Goal: Task Accomplishment & Management: Use online tool/utility

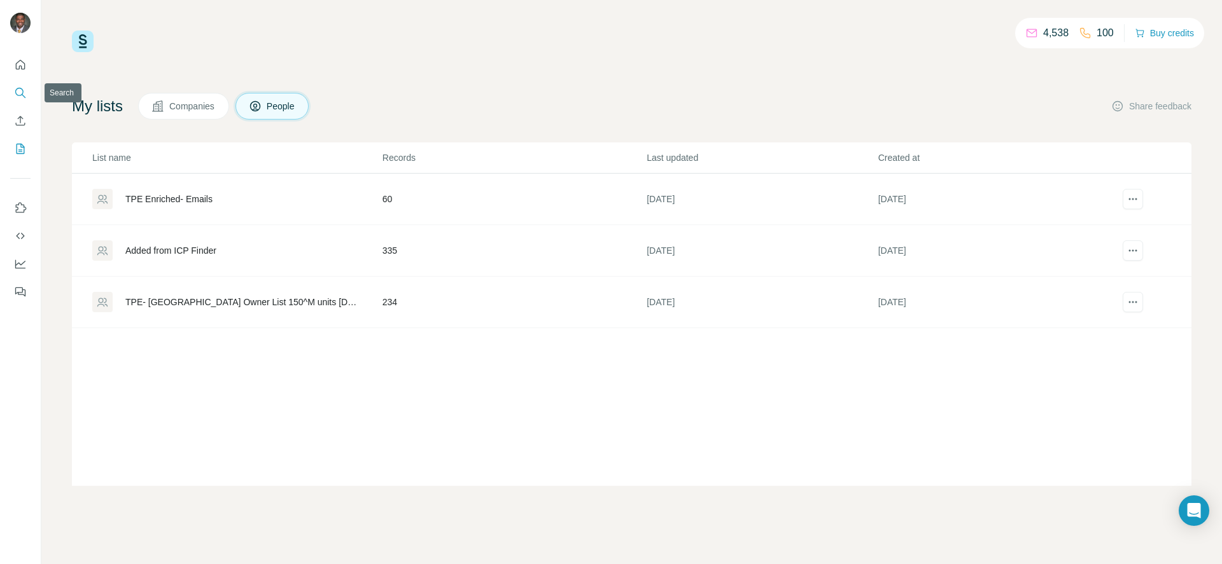
click at [20, 89] on icon "Search" at bounding box center [20, 93] width 13 height 13
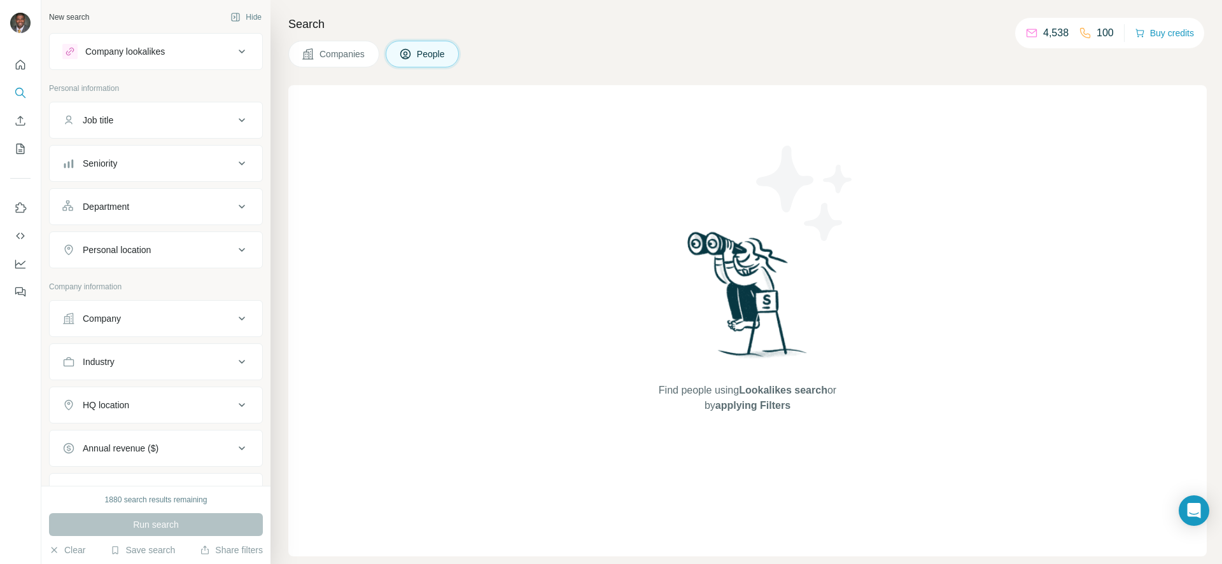
click at [250, 163] on button "Seniority" at bounding box center [156, 163] width 213 height 31
click at [78, 202] on span "Board Member" at bounding box center [110, 196] width 64 height 13
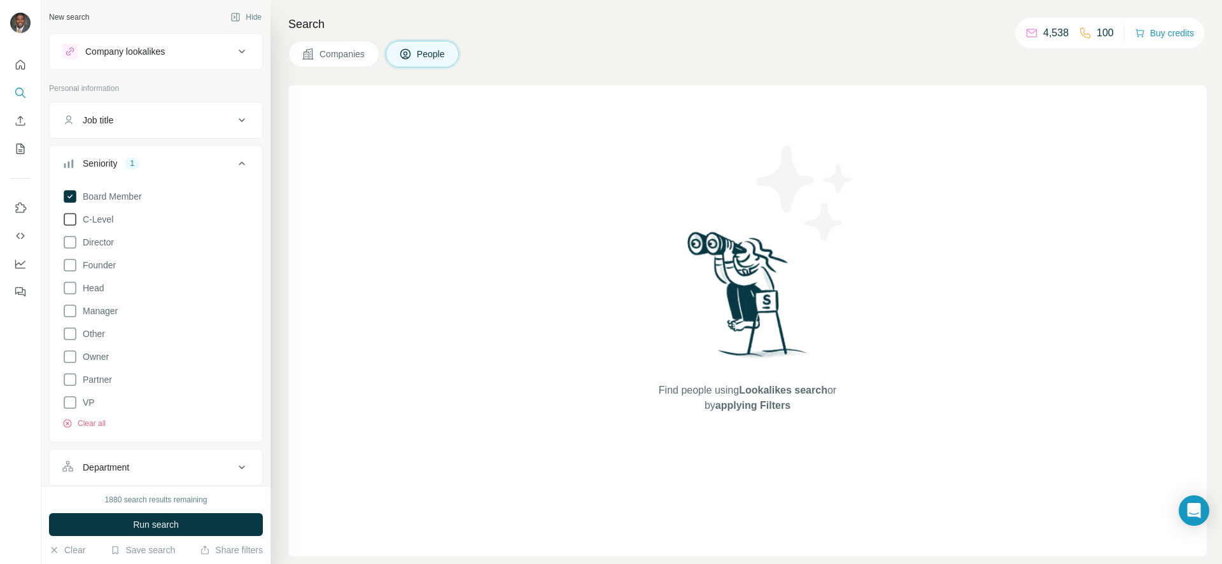
click at [71, 224] on icon at bounding box center [69, 219] width 15 height 15
click at [80, 246] on span "Director" at bounding box center [96, 242] width 36 height 13
click at [69, 269] on icon at bounding box center [69, 265] width 15 height 15
click at [70, 372] on icon at bounding box center [69, 379] width 15 height 15
click at [66, 351] on icon at bounding box center [70, 357] width 13 height 13
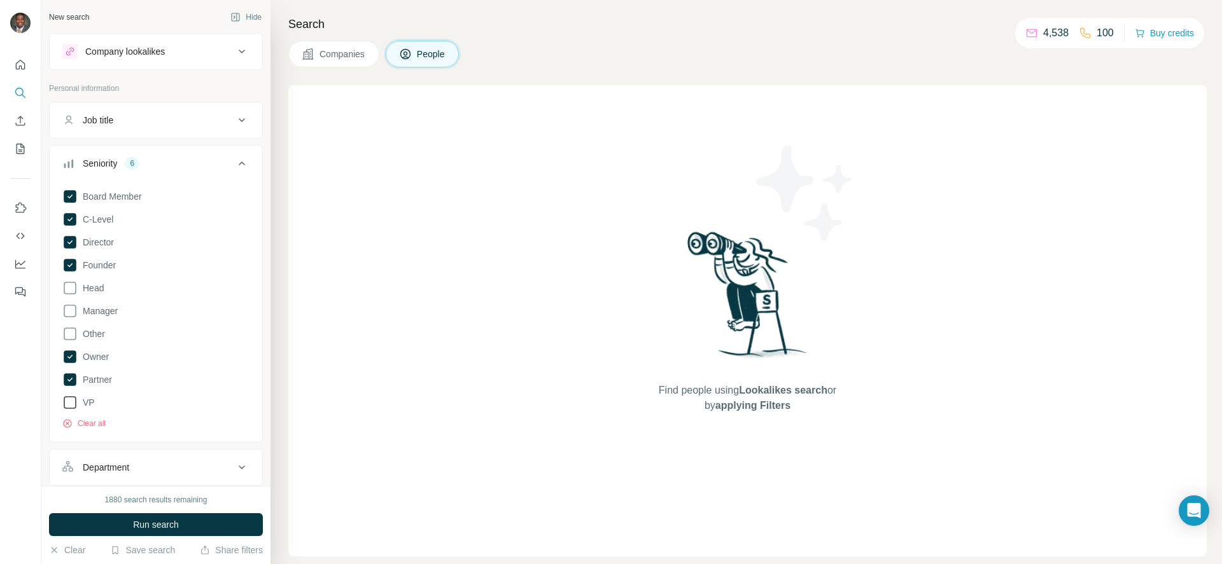
click at [66, 400] on icon at bounding box center [69, 402] width 15 height 15
click at [66, 294] on icon at bounding box center [69, 288] width 15 height 15
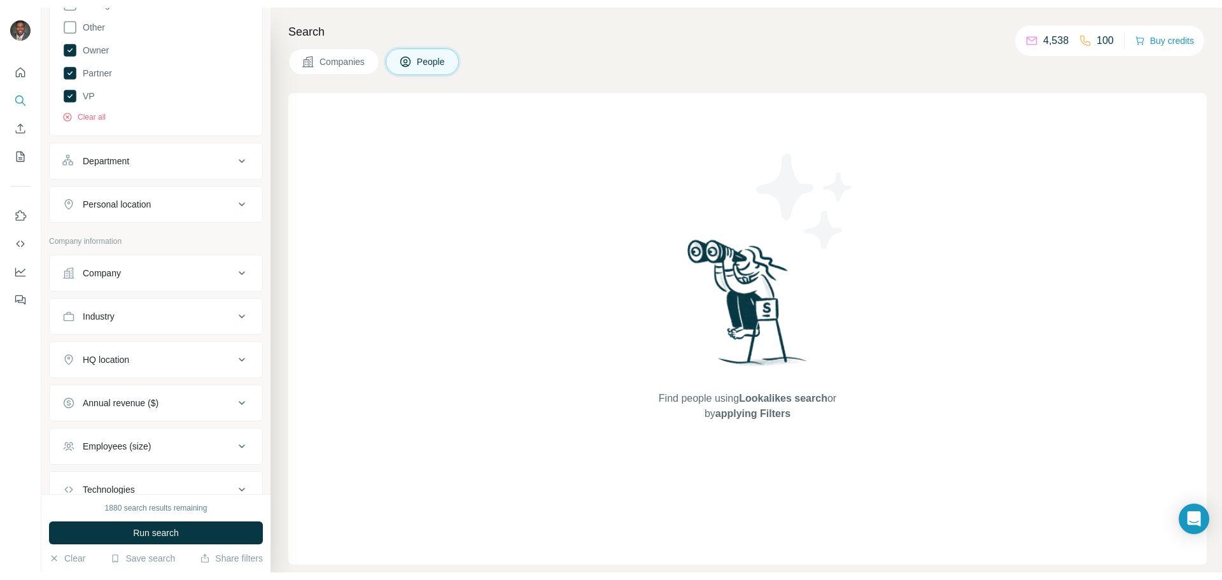
scroll to position [318, 0]
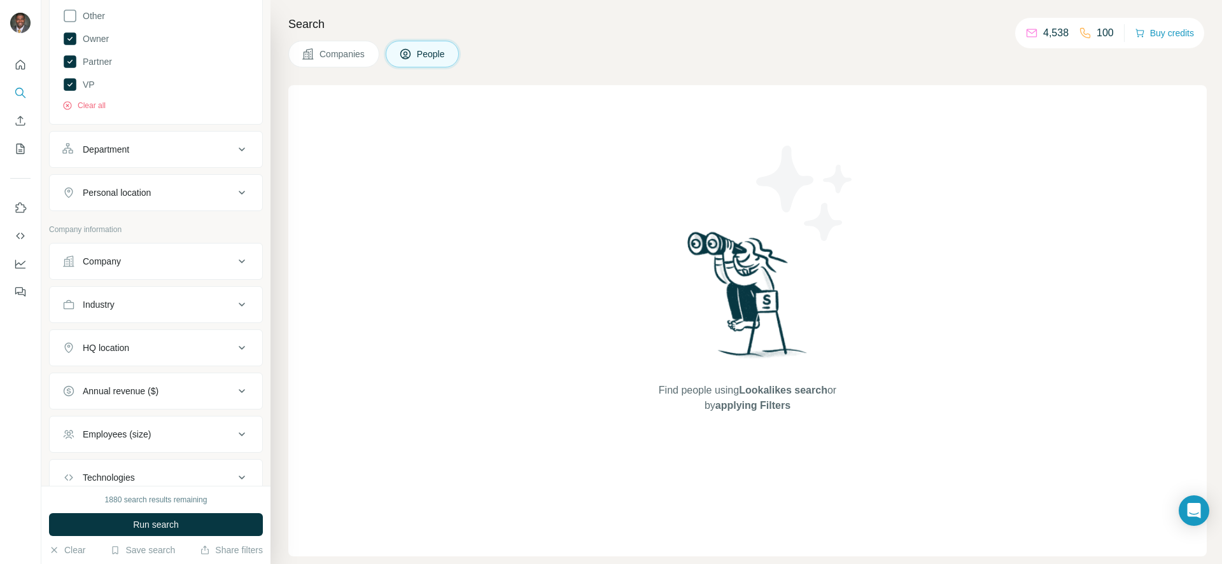
click at [145, 268] on button "Company" at bounding box center [156, 261] width 213 height 31
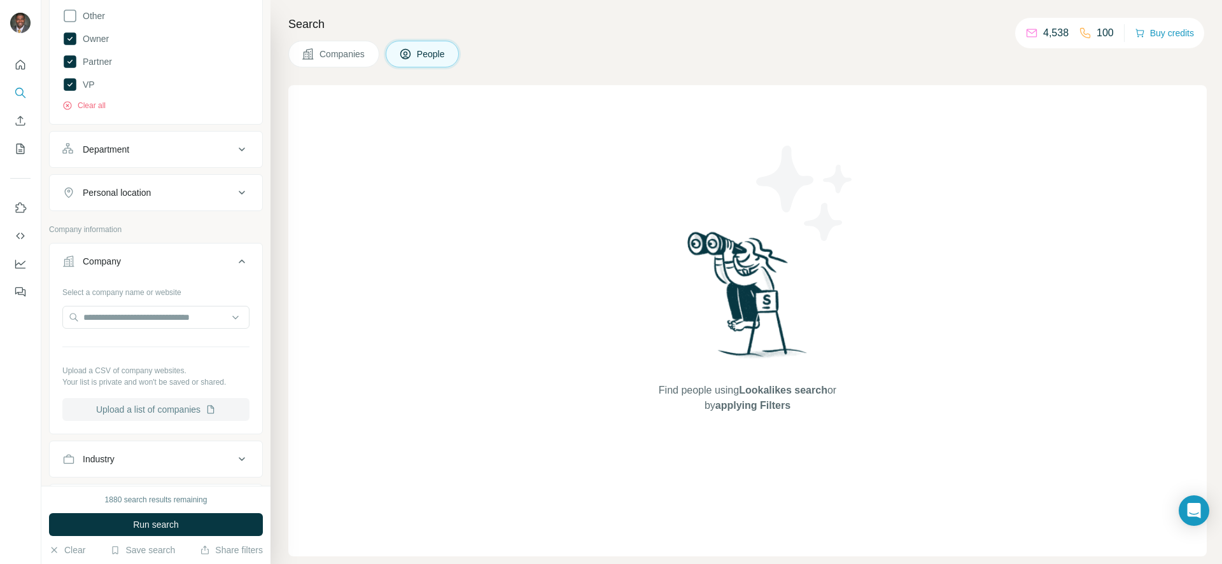
click at [144, 407] on button "Upload a list of companies" at bounding box center [155, 409] width 187 height 23
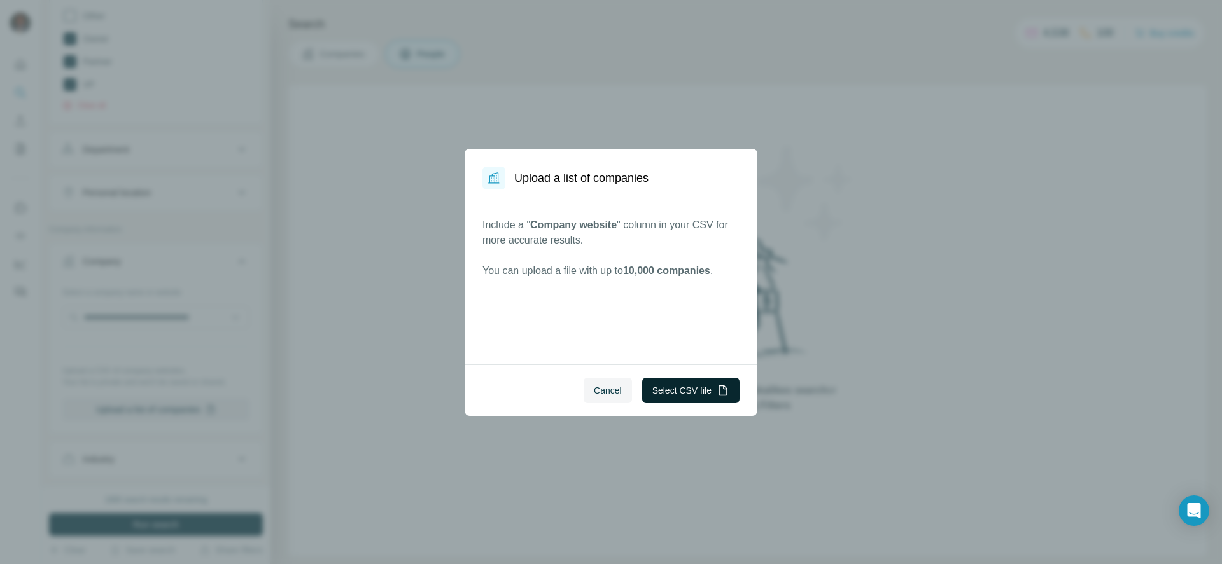
click at [703, 392] on button "Select CSV file" at bounding box center [690, 390] width 97 height 25
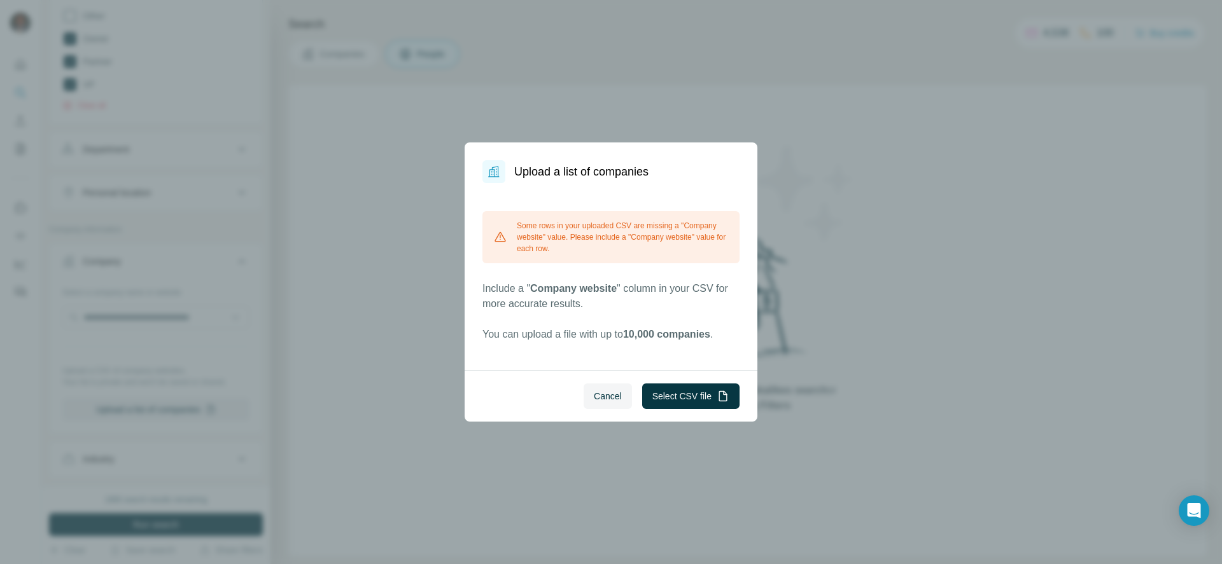
drag, startPoint x: 531, startPoint y: 168, endPoint x: 539, endPoint y: 174, distance: 9.9
click at [532, 169] on h1 "Upload a list of companies" at bounding box center [581, 172] width 134 height 18
click at [684, 405] on button "Select CSV file" at bounding box center [690, 396] width 97 height 25
click at [651, 276] on div "Some rows in your uploaded CSV are missing a "Company website" value. Please in…" at bounding box center [610, 276] width 257 height 131
click at [690, 399] on button "Select CSV file" at bounding box center [690, 396] width 97 height 25
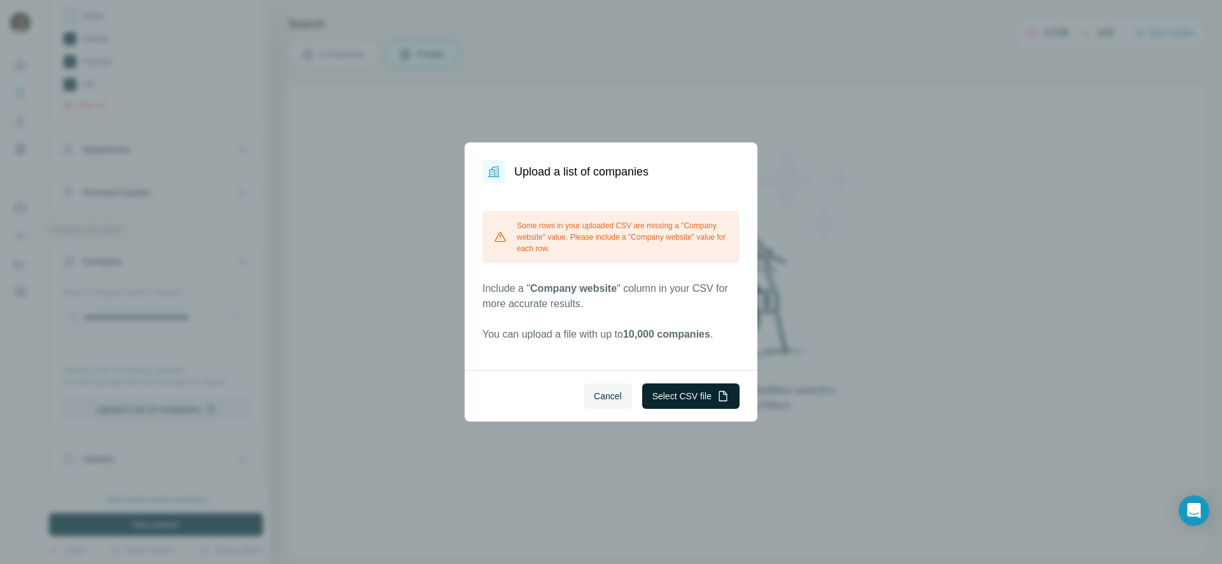
click at [678, 391] on button "Select CSV file" at bounding box center [690, 396] width 97 height 25
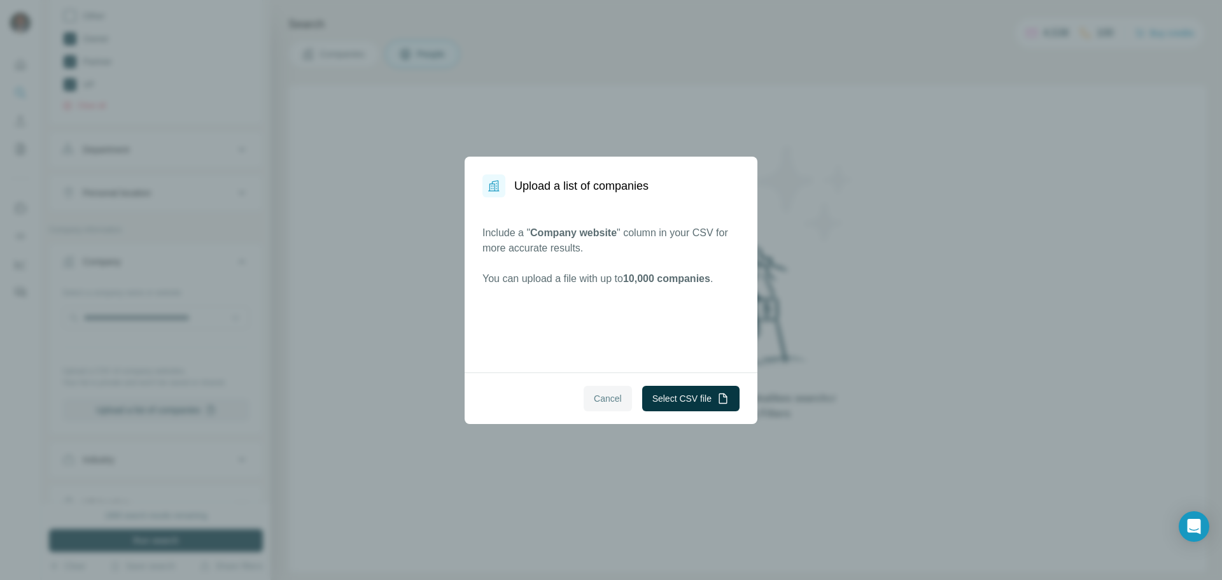
click at [609, 399] on span "Cancel" at bounding box center [608, 398] width 28 height 13
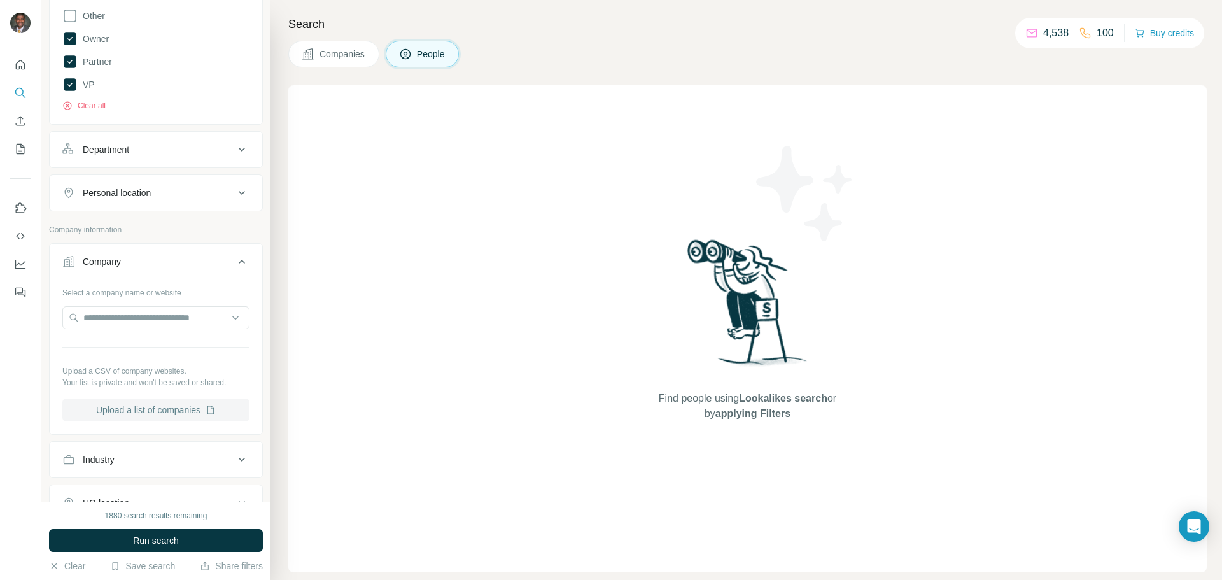
click at [156, 411] on button "Upload a list of companies" at bounding box center [155, 409] width 187 height 23
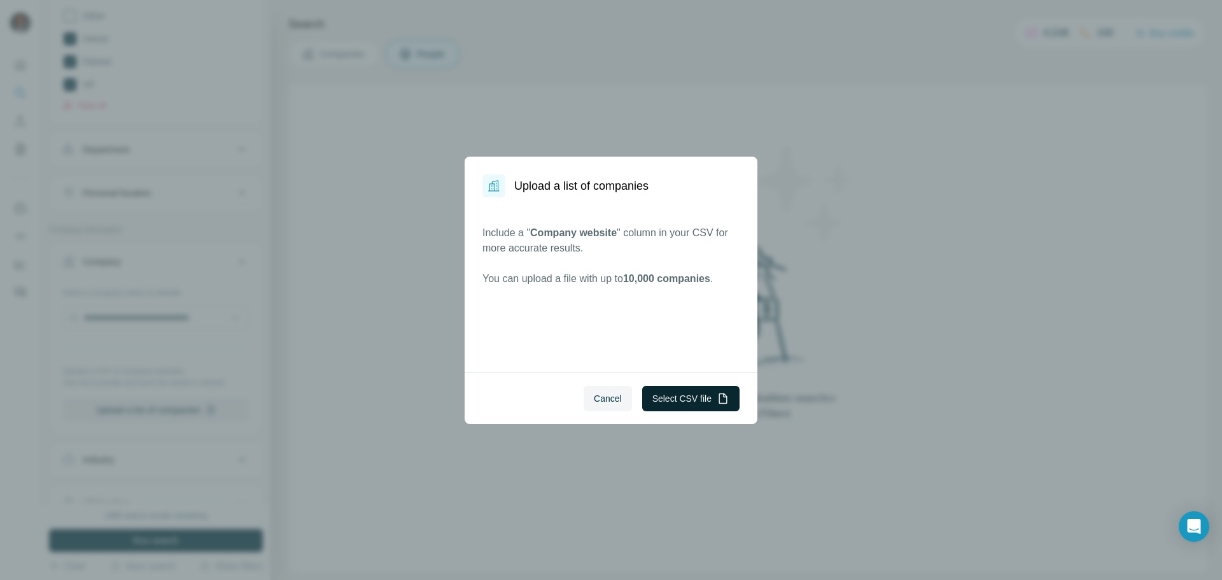
click at [681, 400] on button "Select CSV file" at bounding box center [690, 398] width 97 height 25
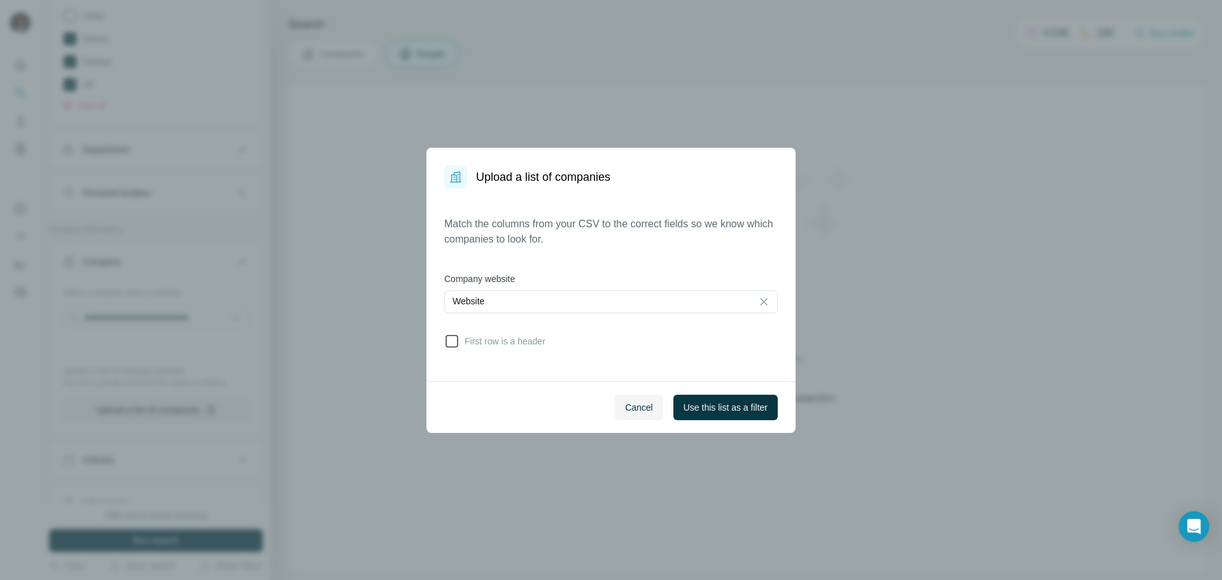
click at [450, 342] on icon at bounding box center [451, 340] width 15 height 15
click at [705, 409] on span "Use this list as a filter" at bounding box center [725, 407] width 84 height 13
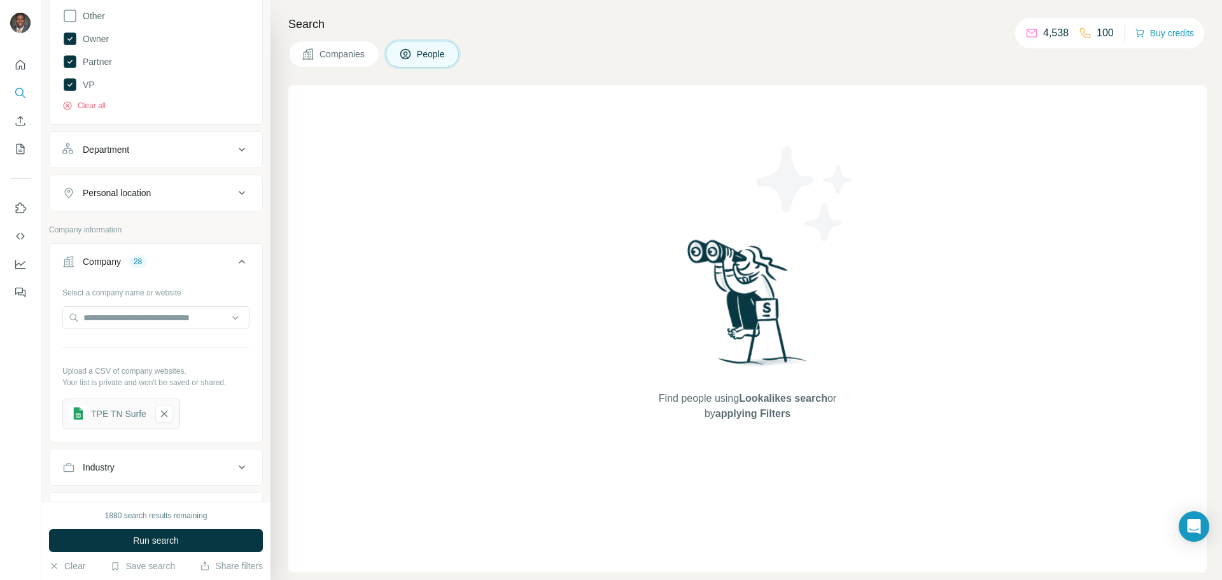
click at [429, 53] on span "People" at bounding box center [431, 54] width 29 height 13
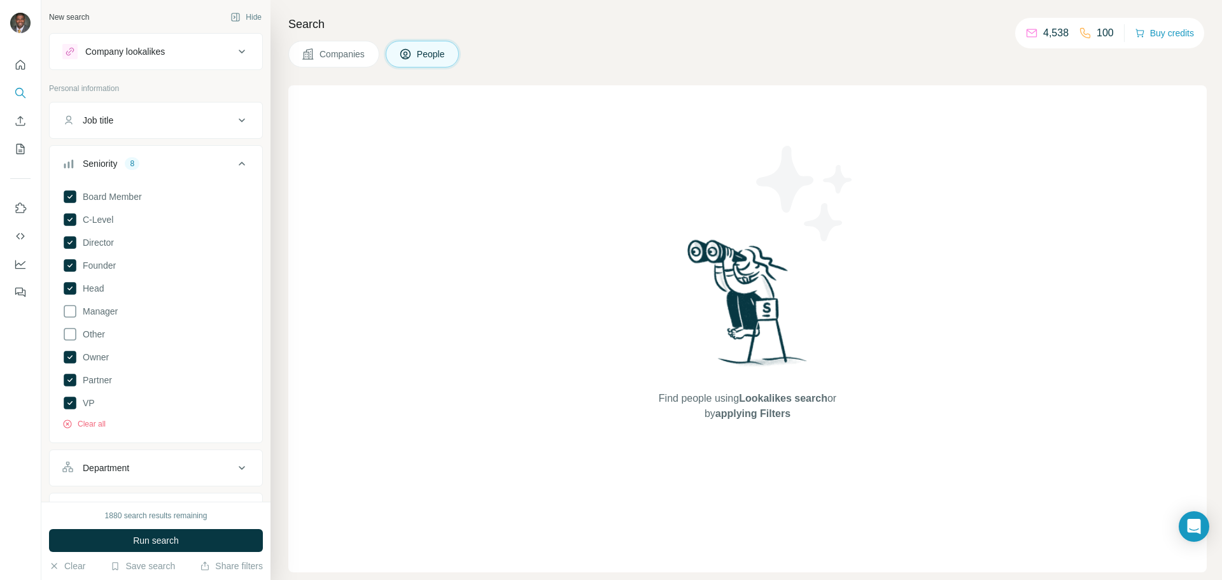
scroll to position [445, 0]
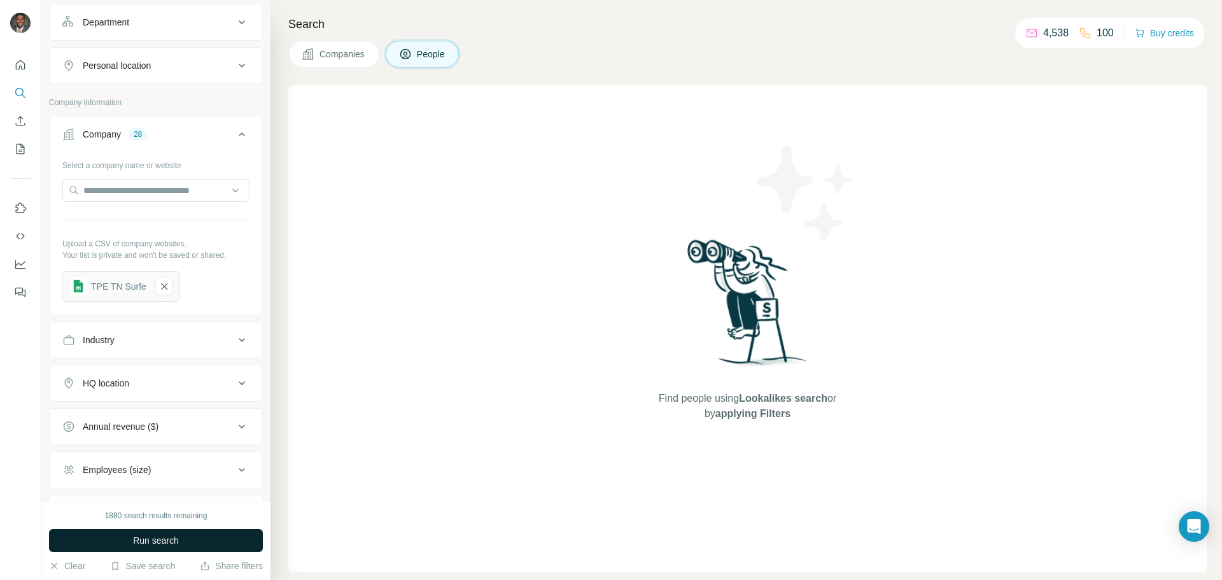
click at [162, 536] on span "Run search" at bounding box center [156, 540] width 46 height 13
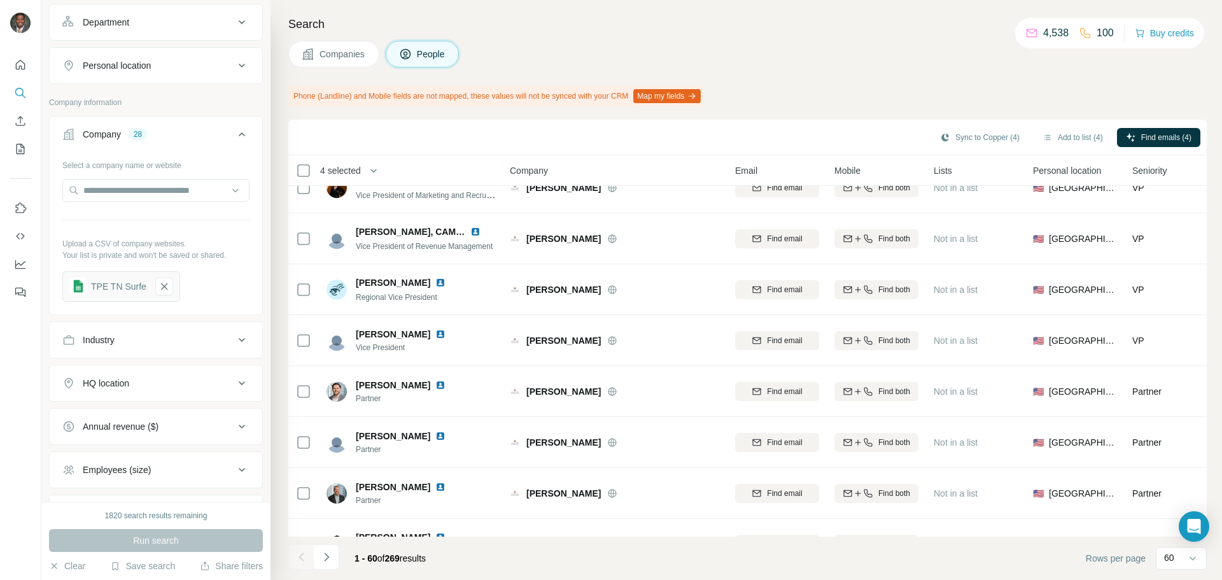
scroll to position [64, 0]
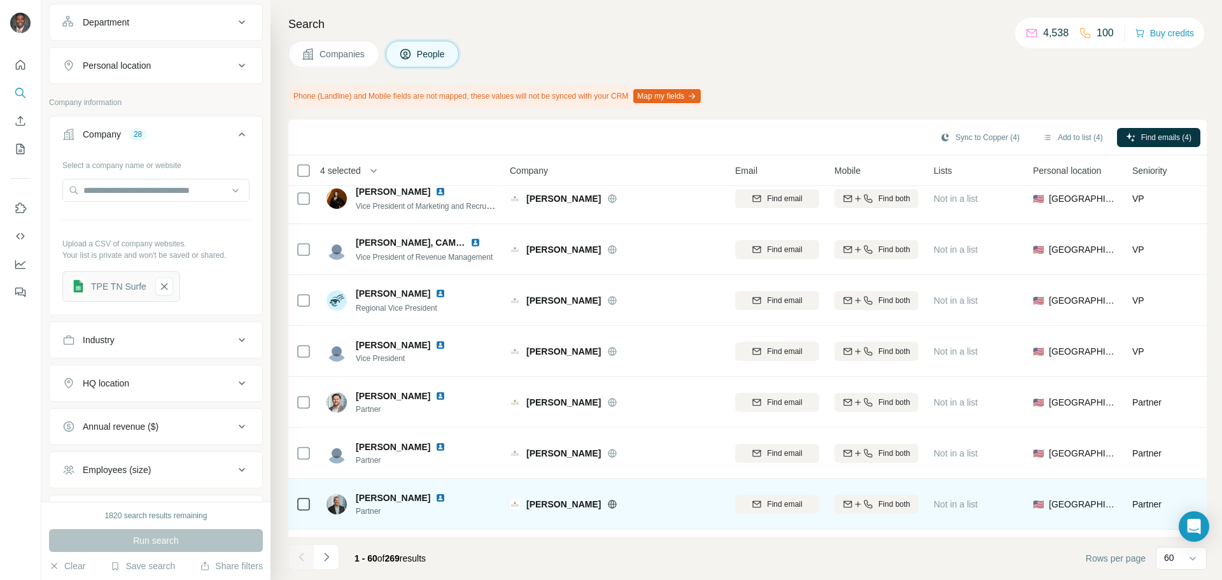
click at [309, 510] on icon at bounding box center [303, 503] width 15 height 15
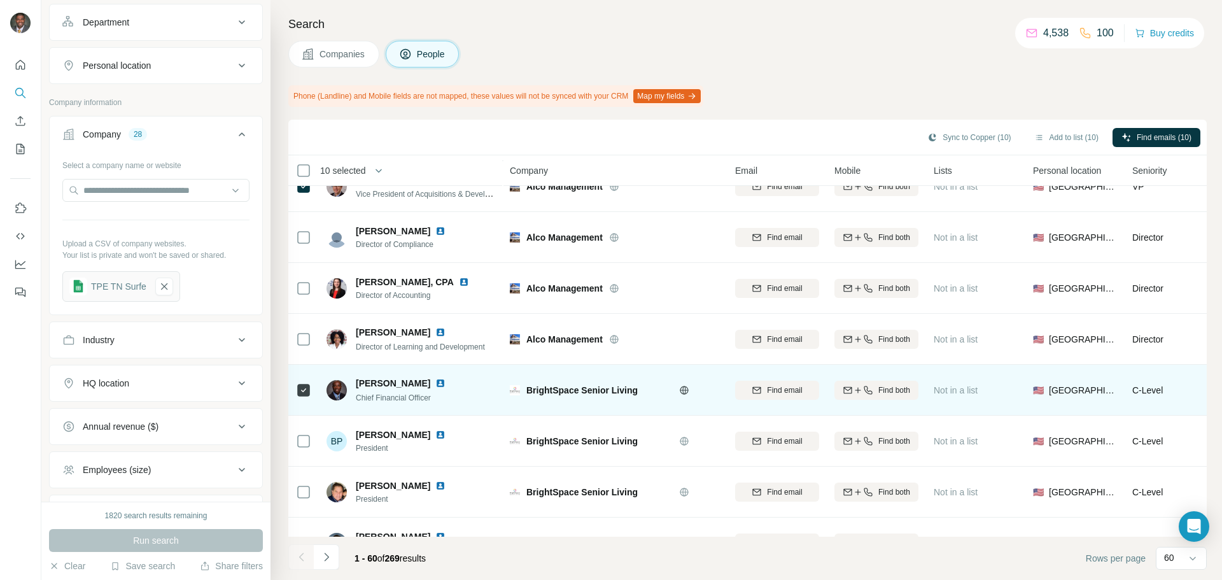
scroll to position [1310, 0]
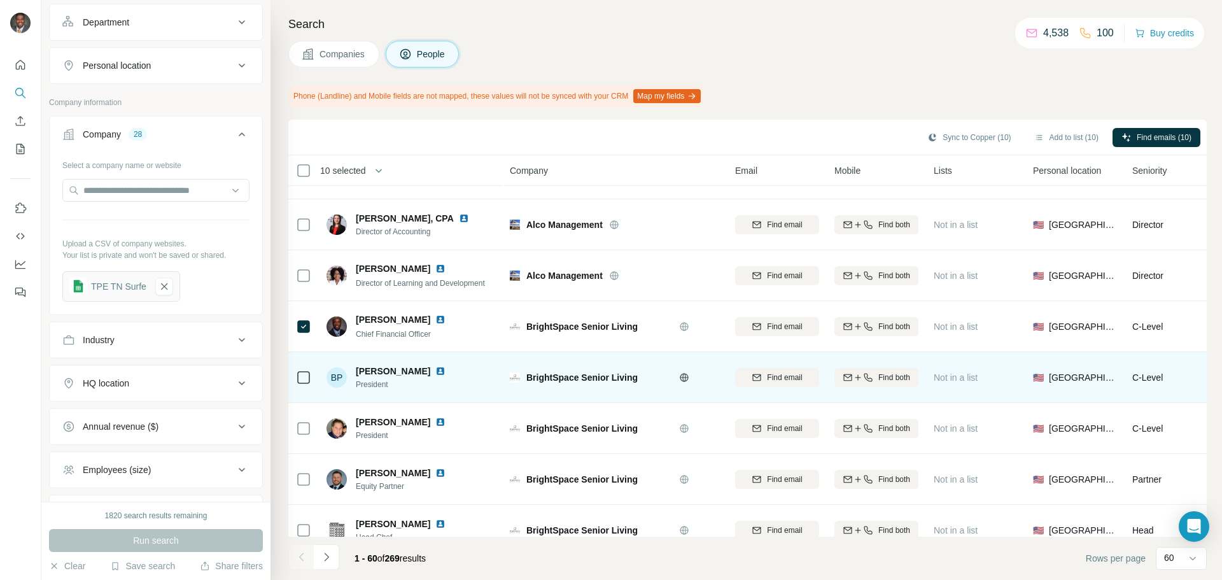
click at [295, 378] on td at bounding box center [303, 377] width 31 height 51
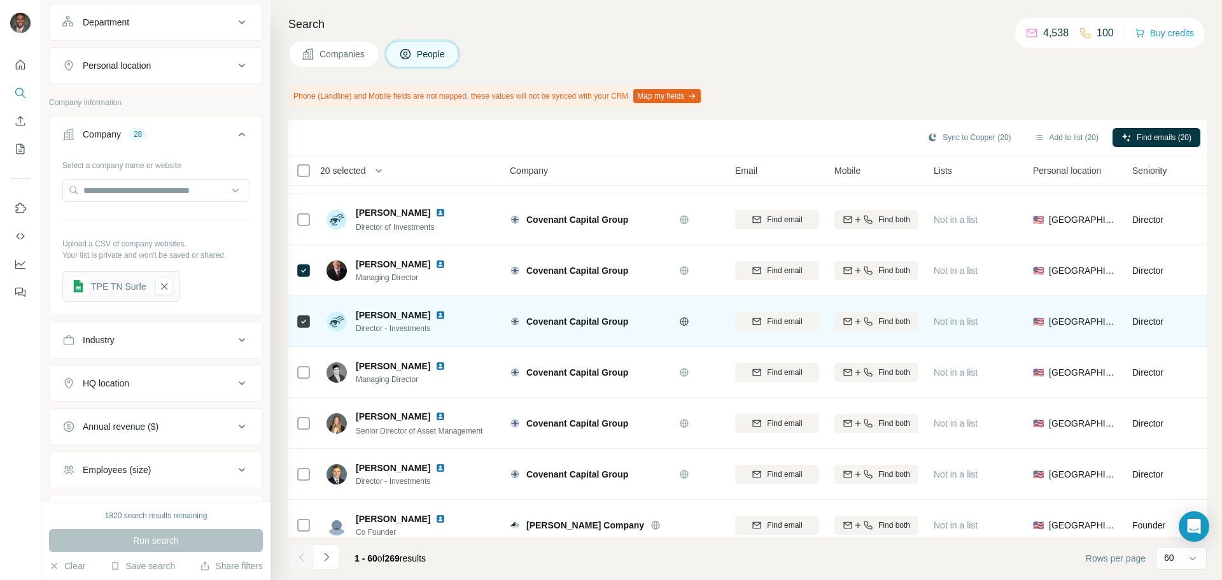
scroll to position [2710, 0]
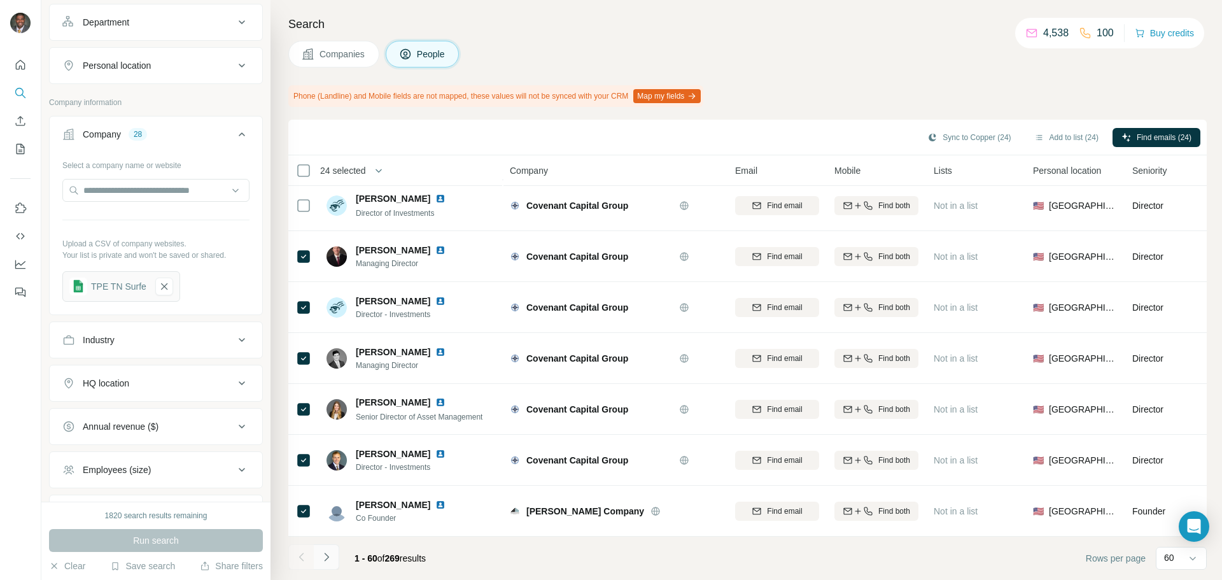
click at [332, 557] on icon "Navigate to next page" at bounding box center [326, 556] width 13 height 13
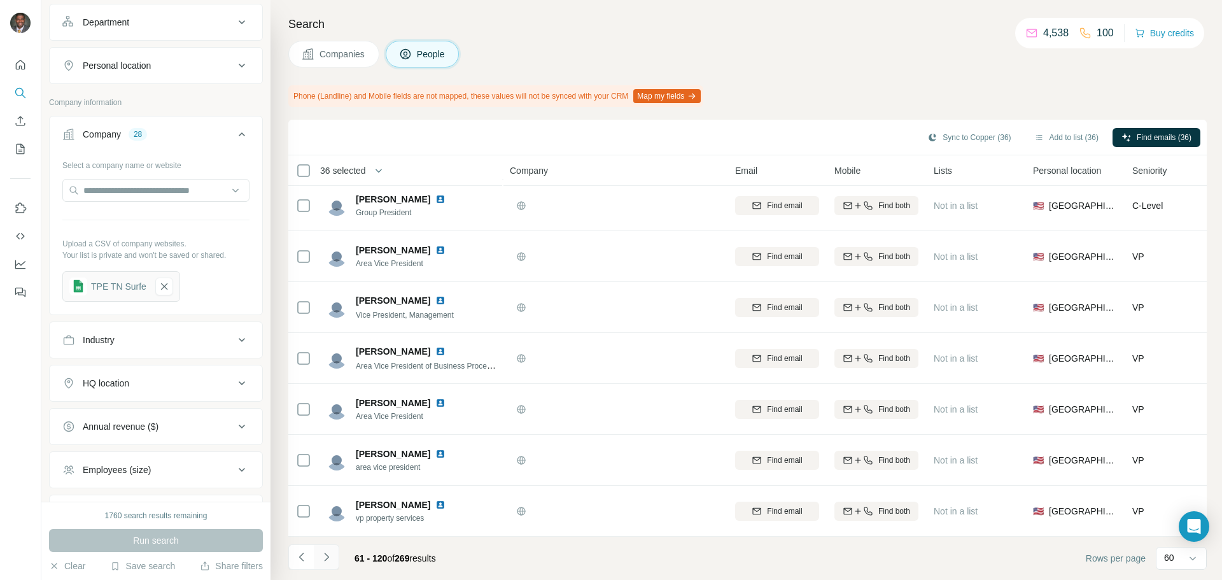
click at [326, 558] on icon "Navigate to next page" at bounding box center [326, 556] width 4 height 8
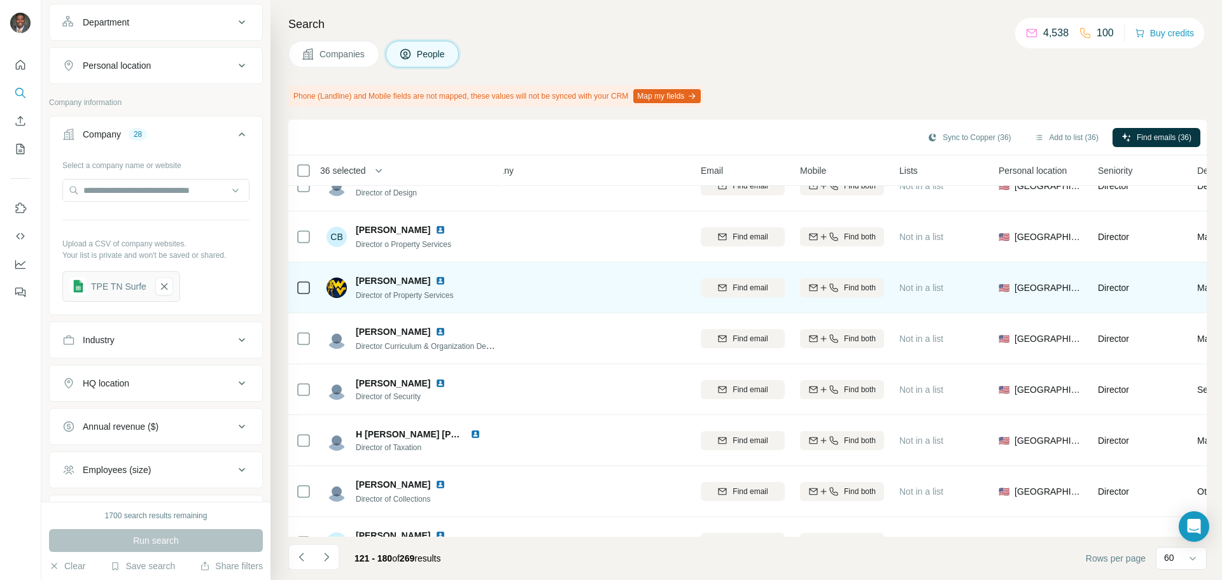
scroll to position [445, 34]
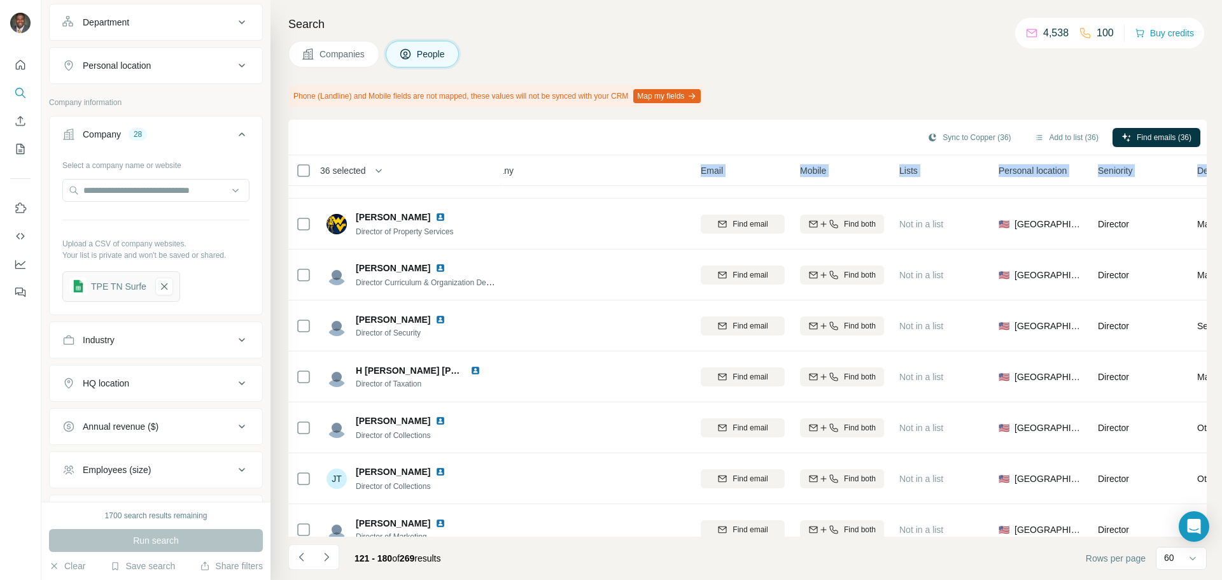
drag, startPoint x: 502, startPoint y: 169, endPoint x: 575, endPoint y: 176, distance: 72.9
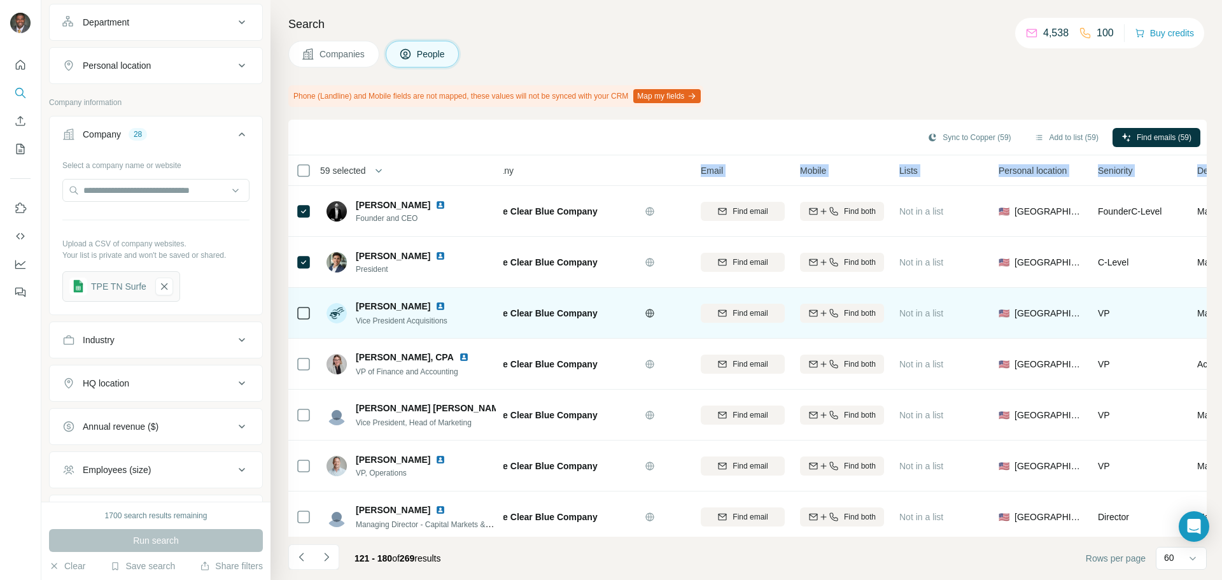
scroll to position [2710, 34]
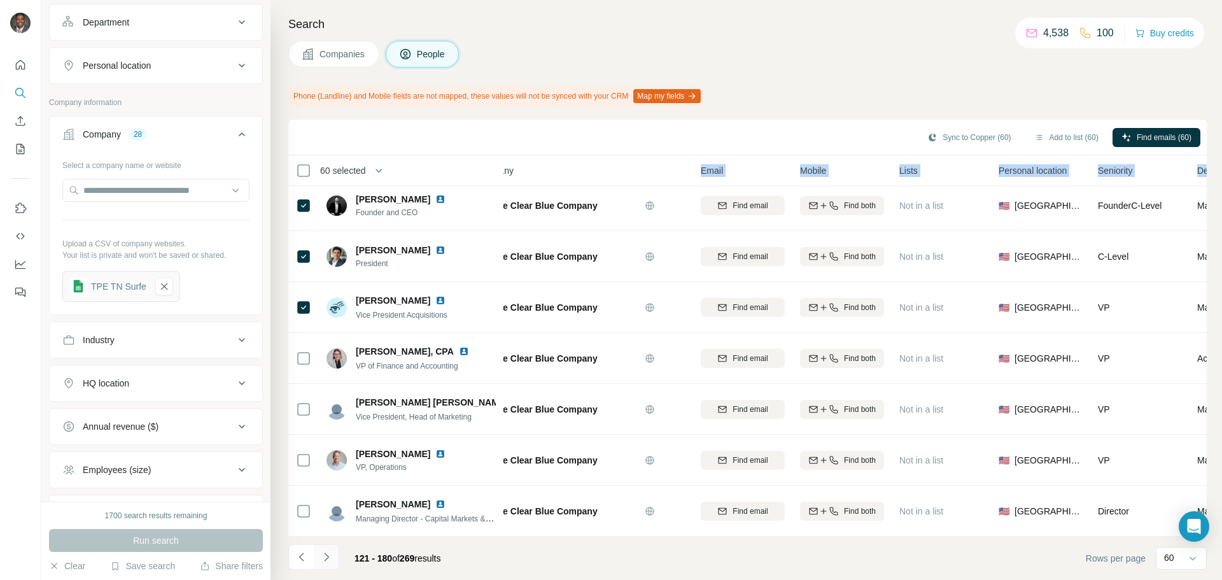
click at [328, 556] on icon "Navigate to next page" at bounding box center [326, 556] width 4 height 8
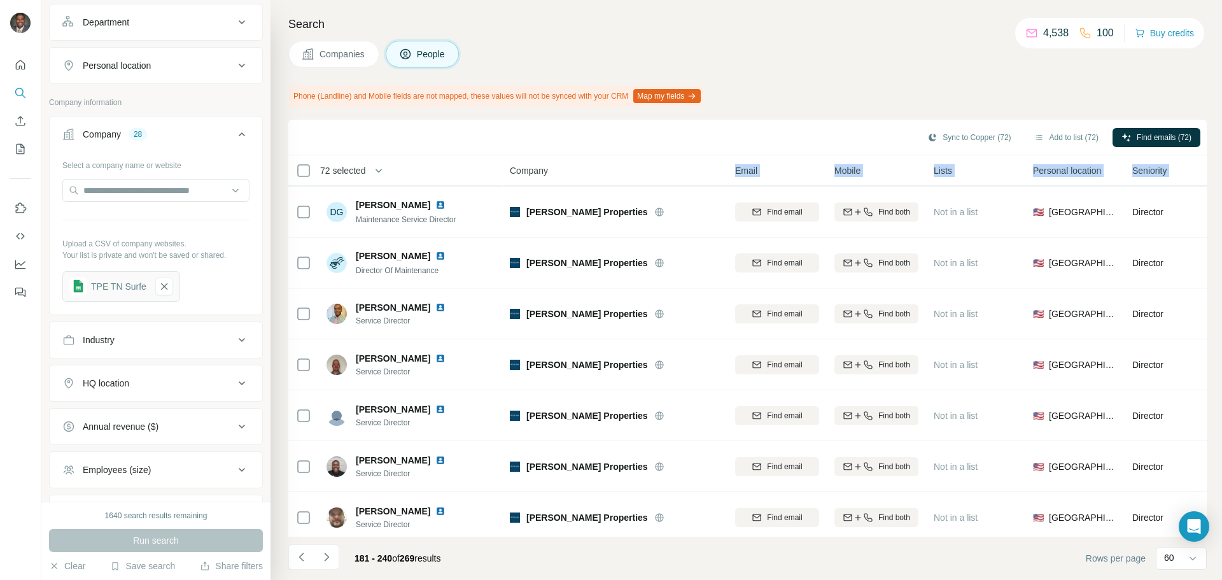
scroll to position [2710, 0]
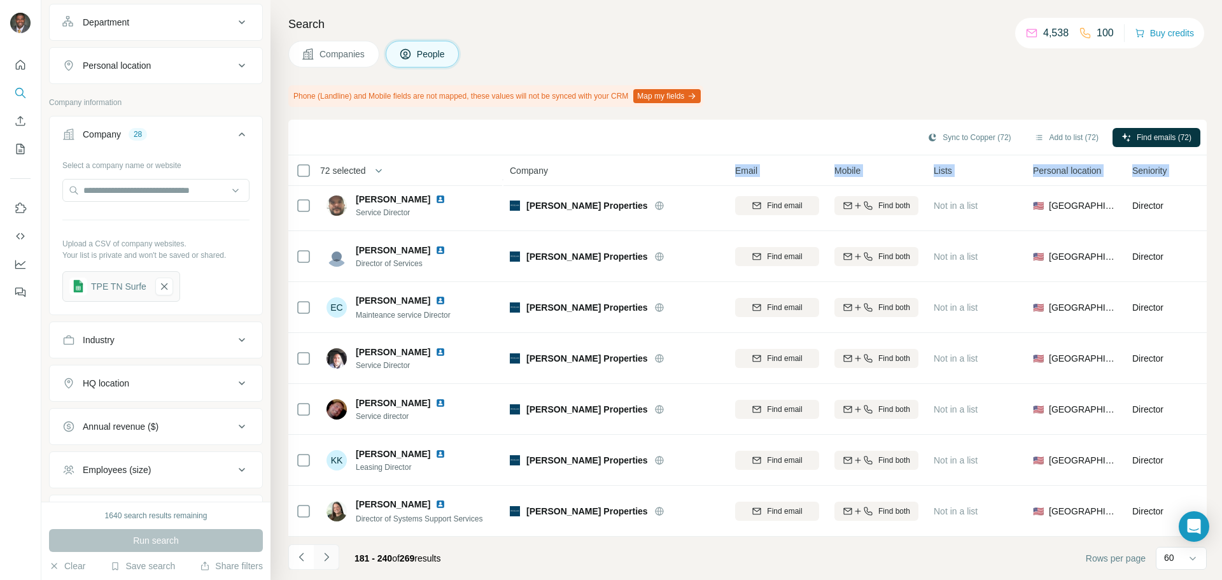
click at [328, 556] on icon "Navigate to next page" at bounding box center [326, 556] width 4 height 8
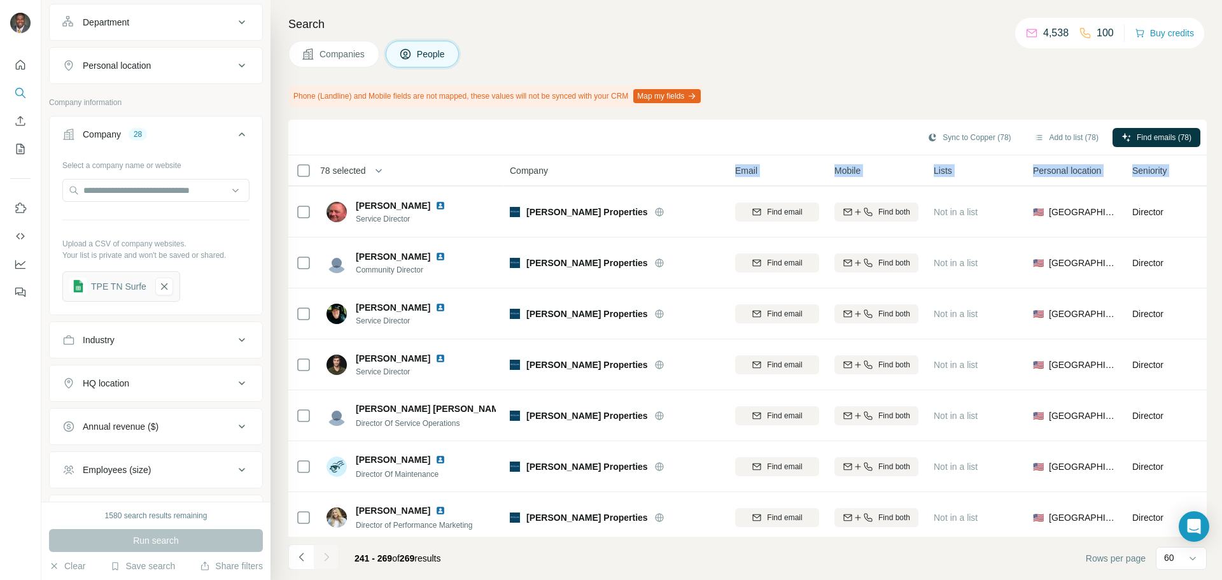
scroll to position [0, 0]
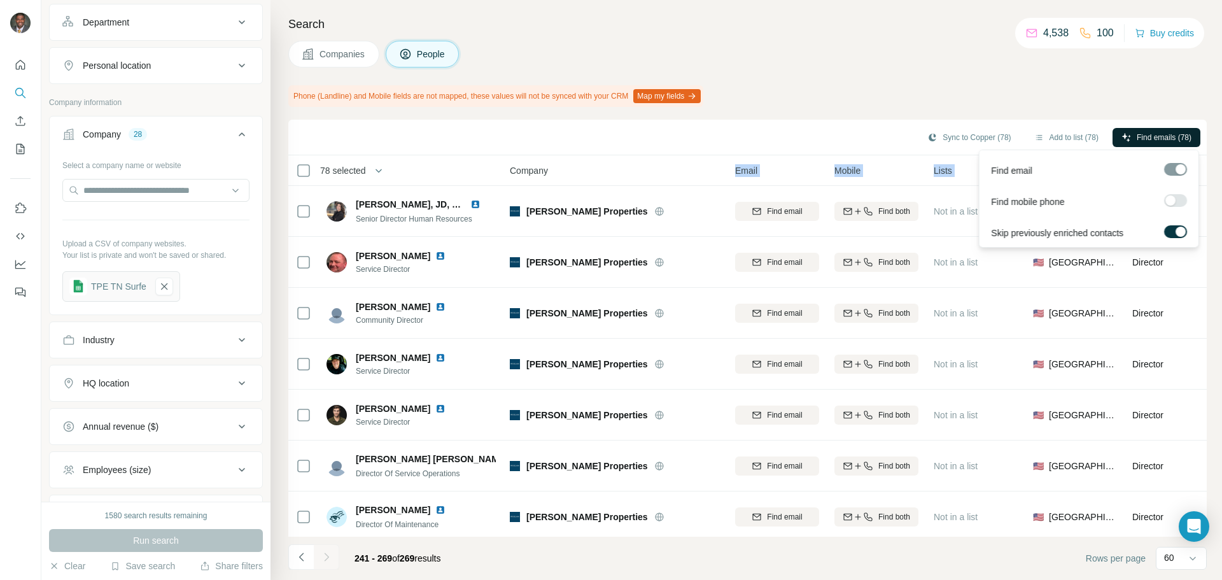
click at [1146, 134] on span "Find emails (78)" at bounding box center [1163, 137] width 55 height 11
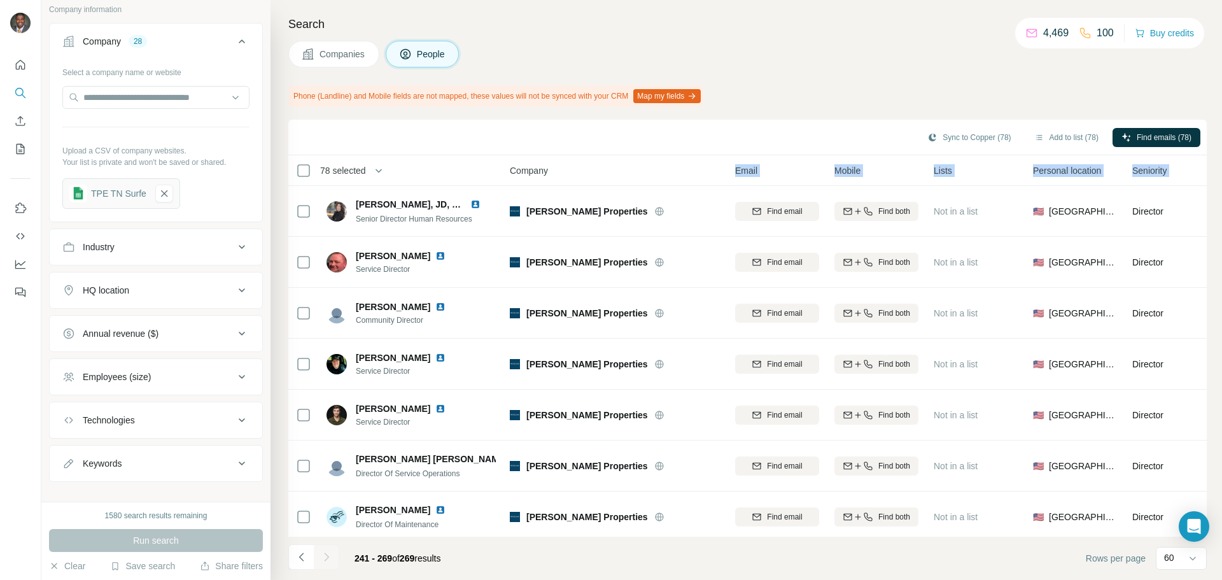
scroll to position [554, 0]
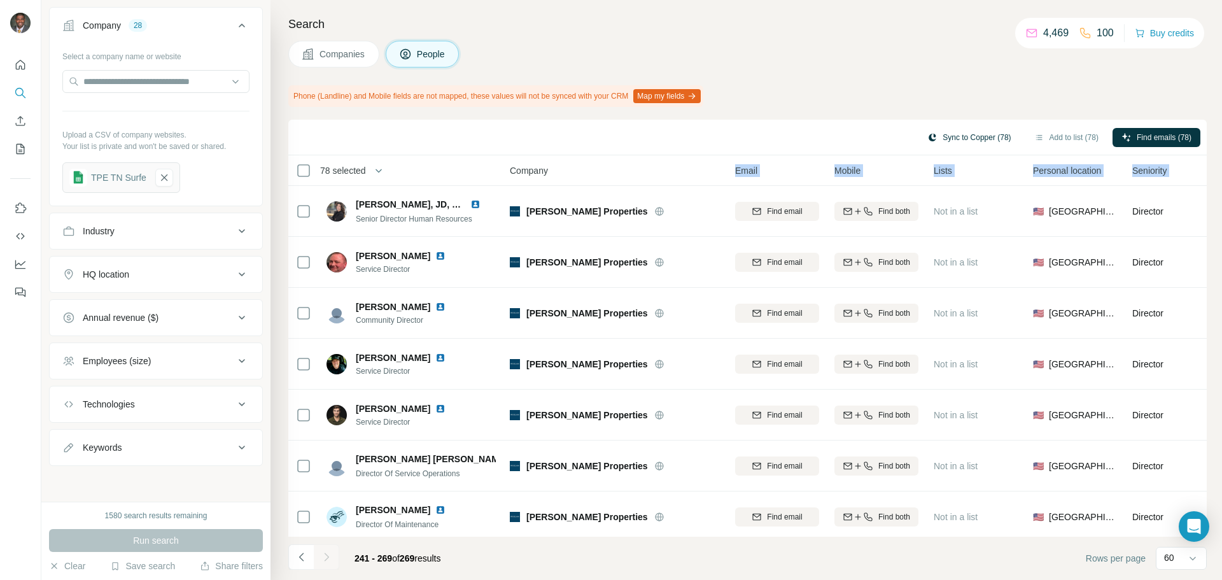
click at [975, 133] on button "Sync to Copper (78)" at bounding box center [968, 137] width 101 height 19
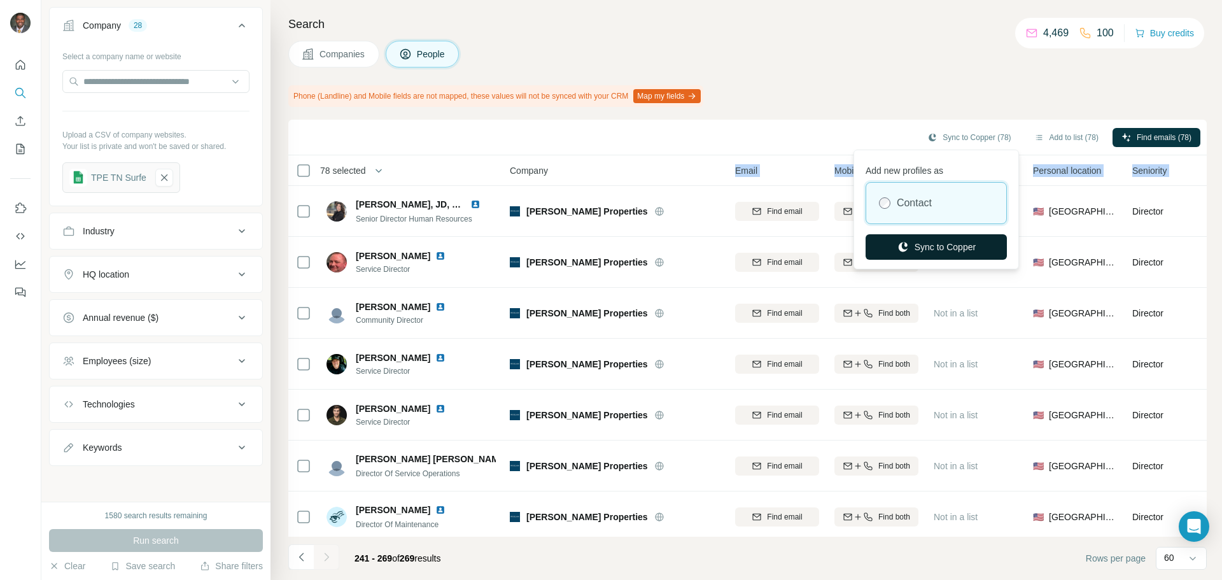
click at [962, 246] on button "Sync to Copper" at bounding box center [935, 246] width 141 height 25
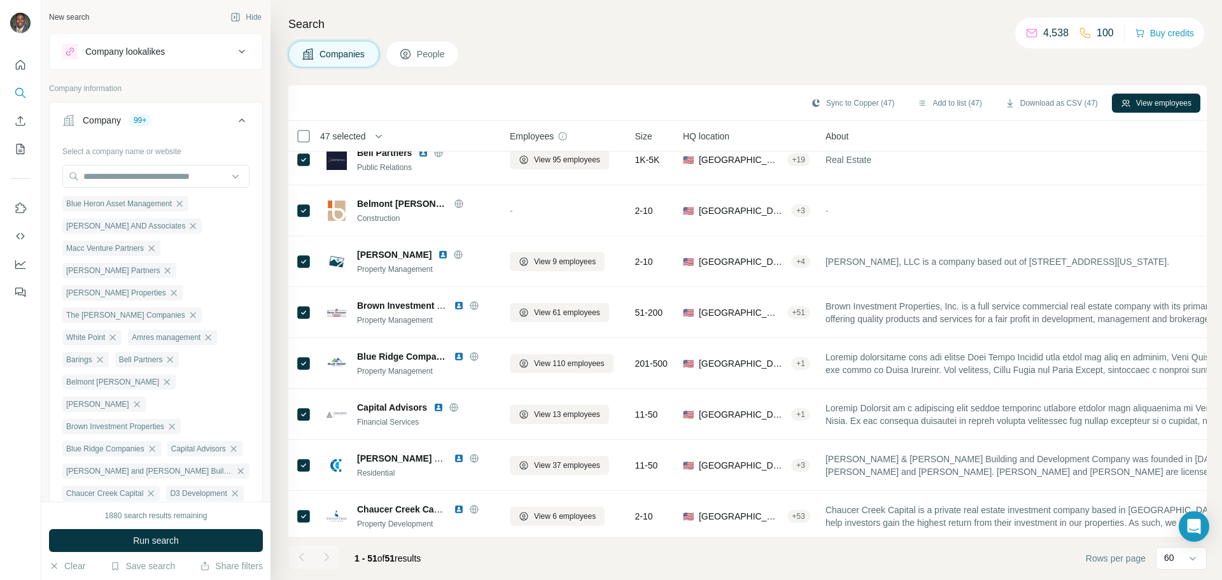
scroll to position [445, 0]
